Goal: Navigation & Orientation: Understand site structure

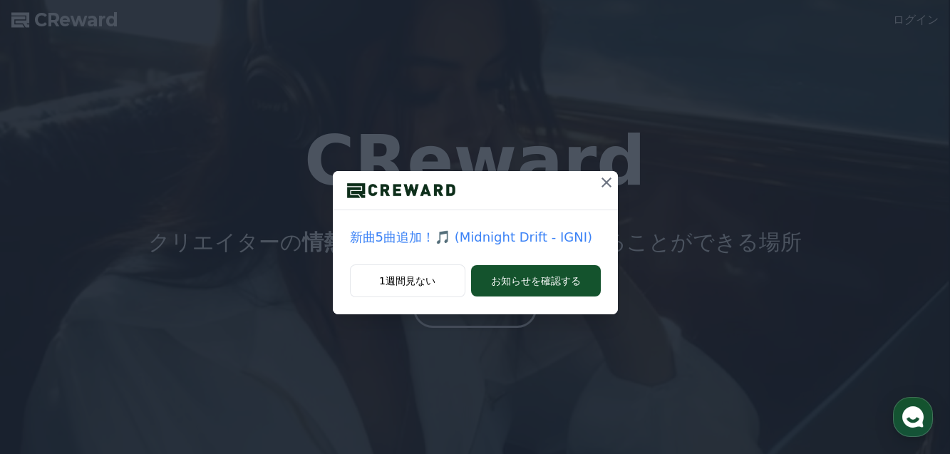
click at [490, 234] on p "新曲5曲追加！🎵 (Midnight Drift - IGNI)" at bounding box center [475, 237] width 251 height 20
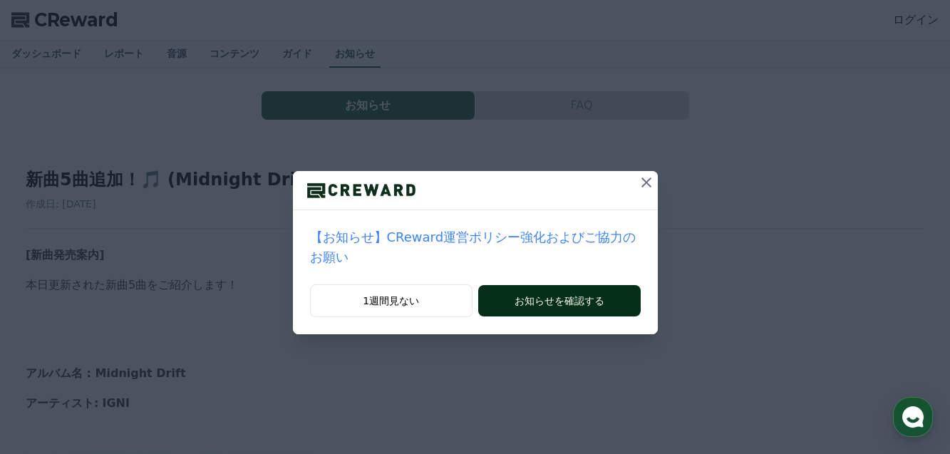
click at [512, 285] on button "お知らせを確認する" at bounding box center [559, 300] width 162 height 31
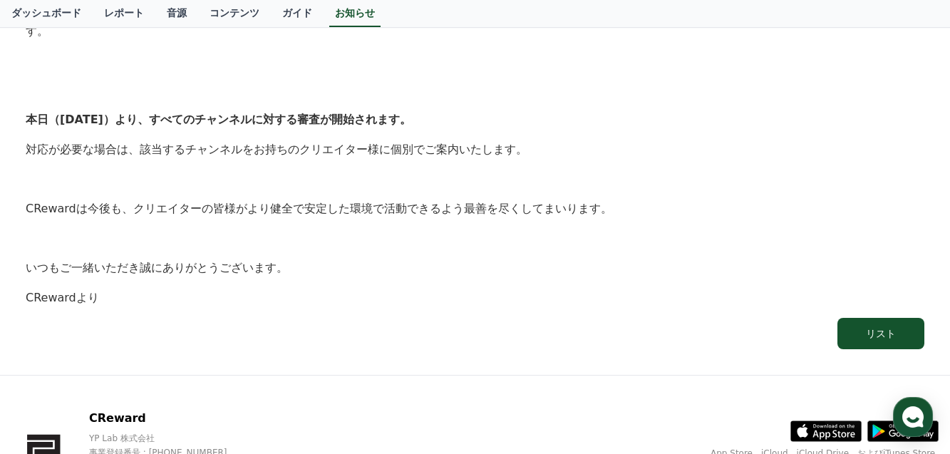
scroll to position [766, 0]
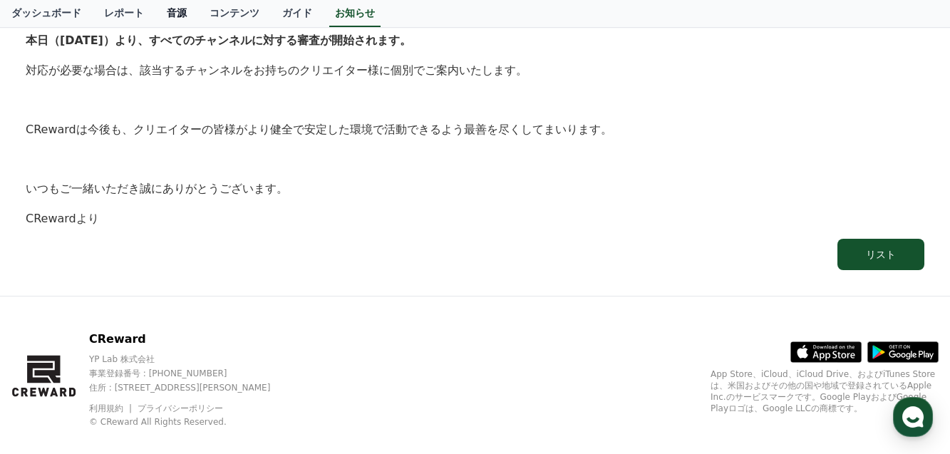
click at [155, 17] on link "音源" at bounding box center [176, 13] width 43 height 27
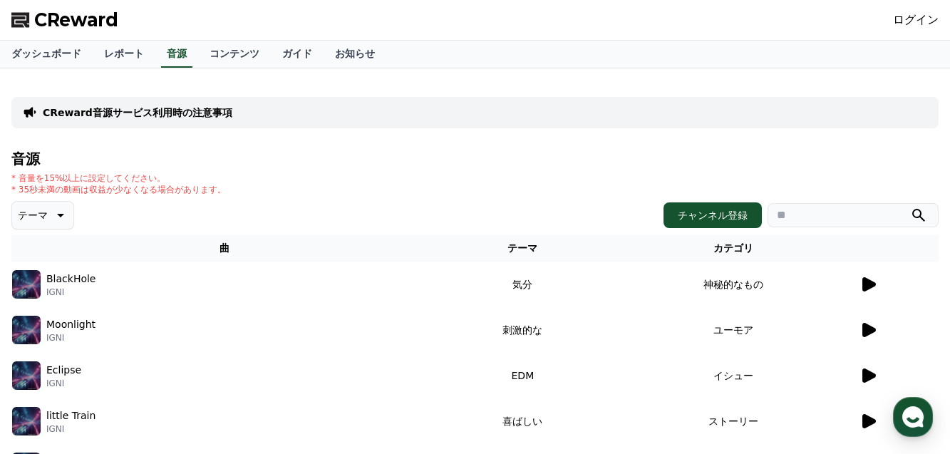
click at [869, 278] on icon at bounding box center [867, 284] width 17 height 17
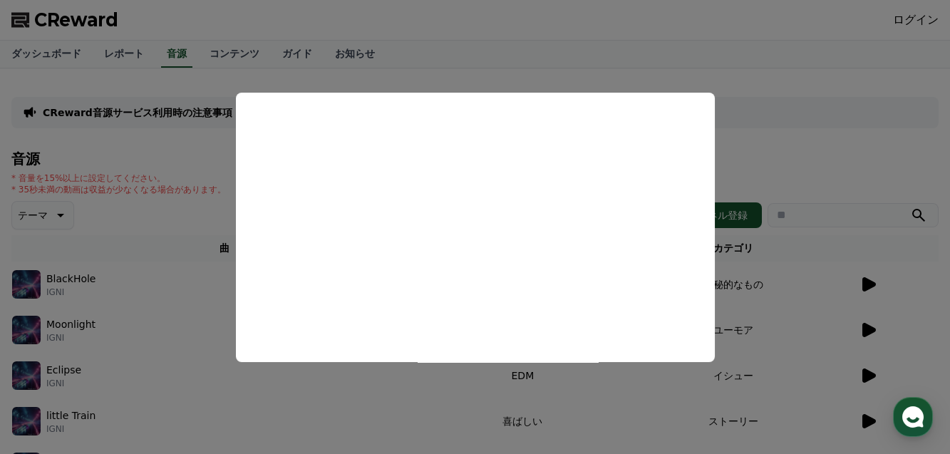
click at [868, 330] on button "close modal" at bounding box center [475, 227] width 950 height 454
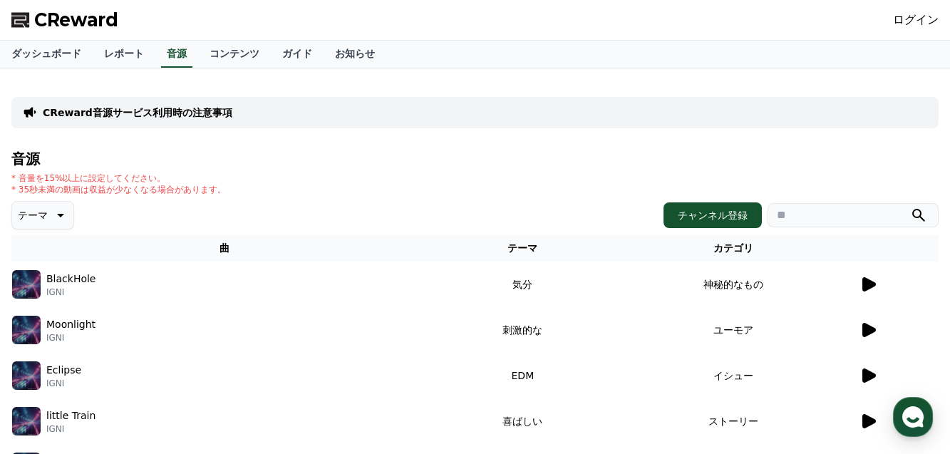
click at [868, 330] on icon at bounding box center [869, 330] width 14 height 14
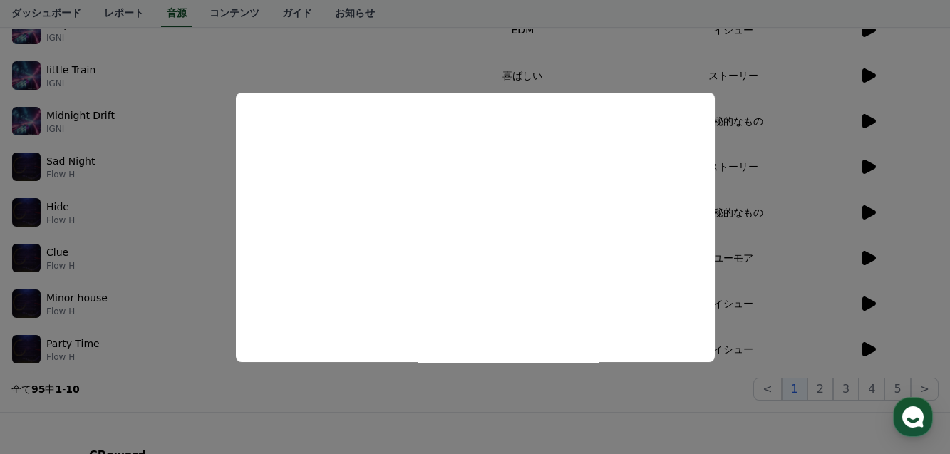
scroll to position [346, 0]
click at [867, 348] on button "close modal" at bounding box center [475, 227] width 950 height 454
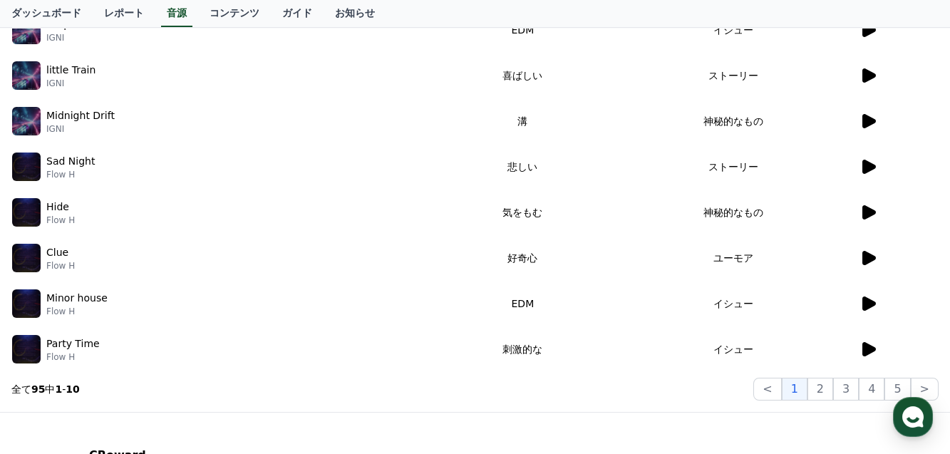
click at [867, 348] on icon at bounding box center [869, 349] width 14 height 14
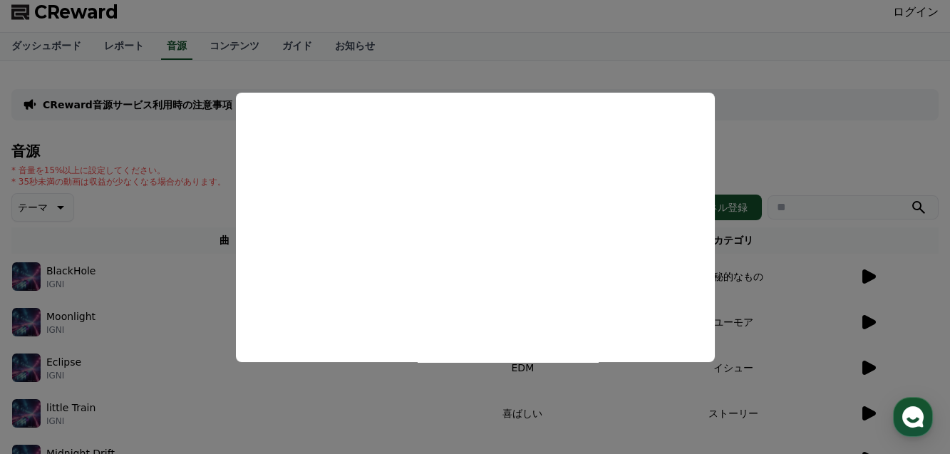
scroll to position [0, 0]
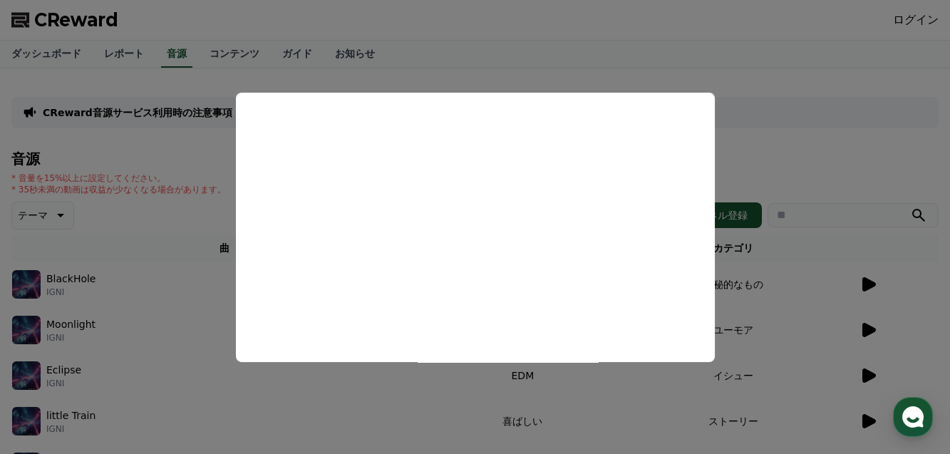
click at [197, 238] on button "close modal" at bounding box center [475, 227] width 950 height 454
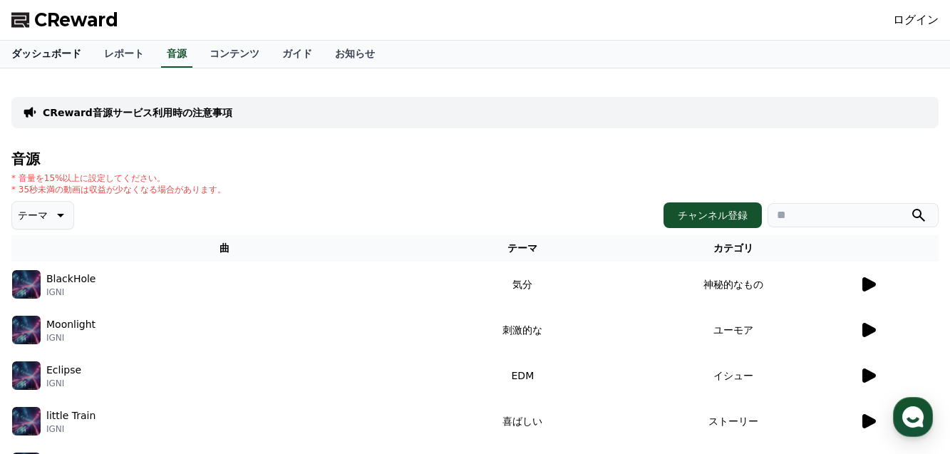
click at [36, 50] on link "ダッシュボード" at bounding box center [46, 54] width 93 height 27
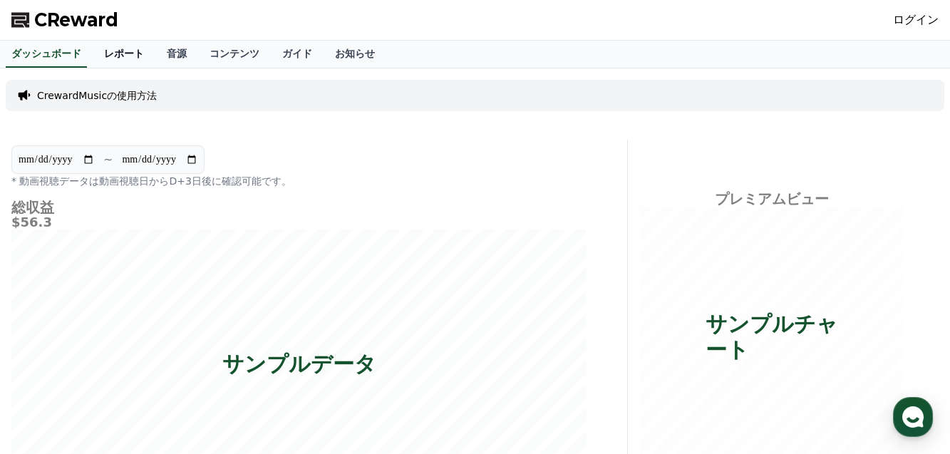
click at [98, 51] on link "レポート" at bounding box center [124, 54] width 63 height 27
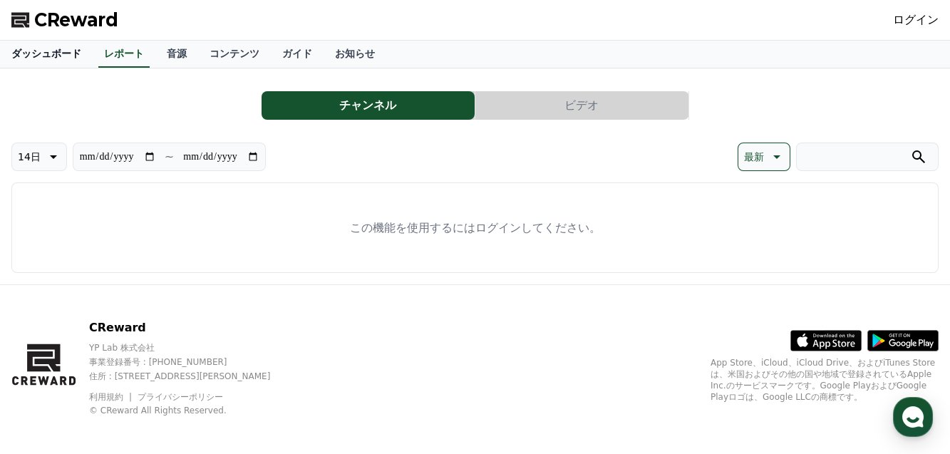
click at [51, 51] on link "ダッシュボード" at bounding box center [46, 54] width 93 height 27
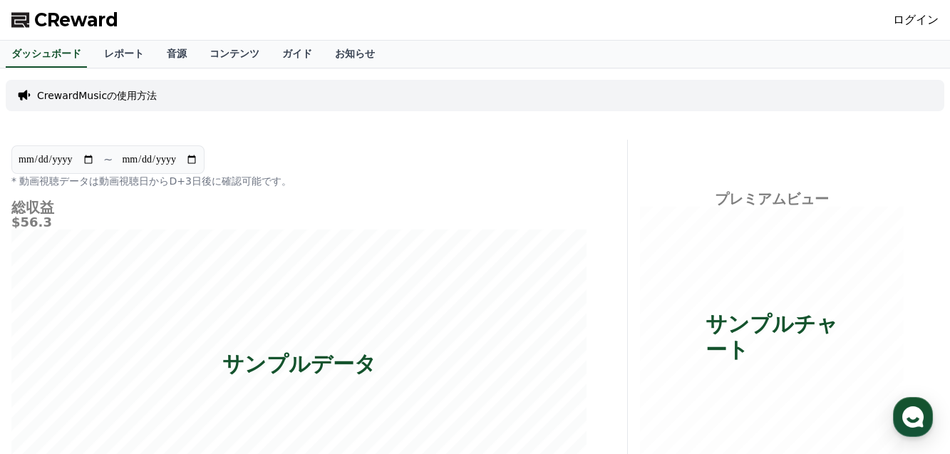
click at [51, 27] on span "CReward" at bounding box center [76, 20] width 84 height 23
